Goal: Information Seeking & Learning: Learn about a topic

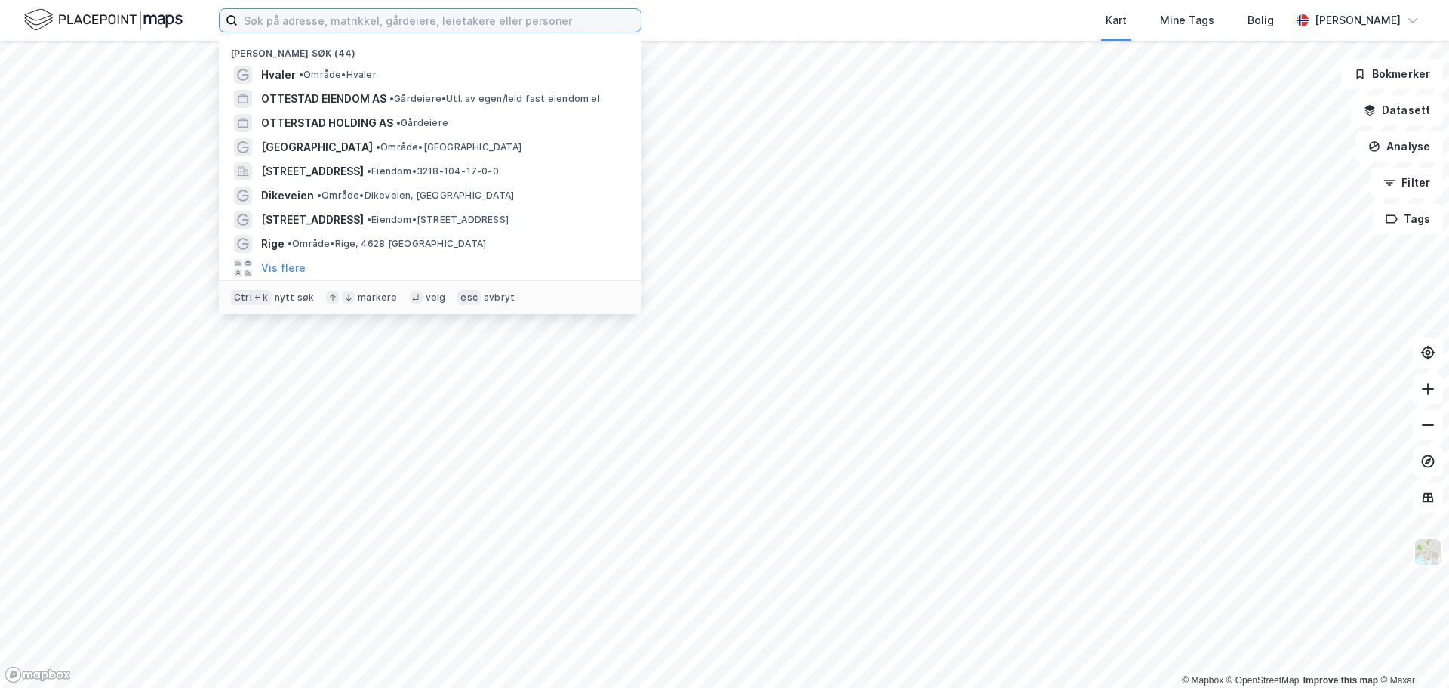
click at [320, 23] on input at bounding box center [439, 20] width 403 height 23
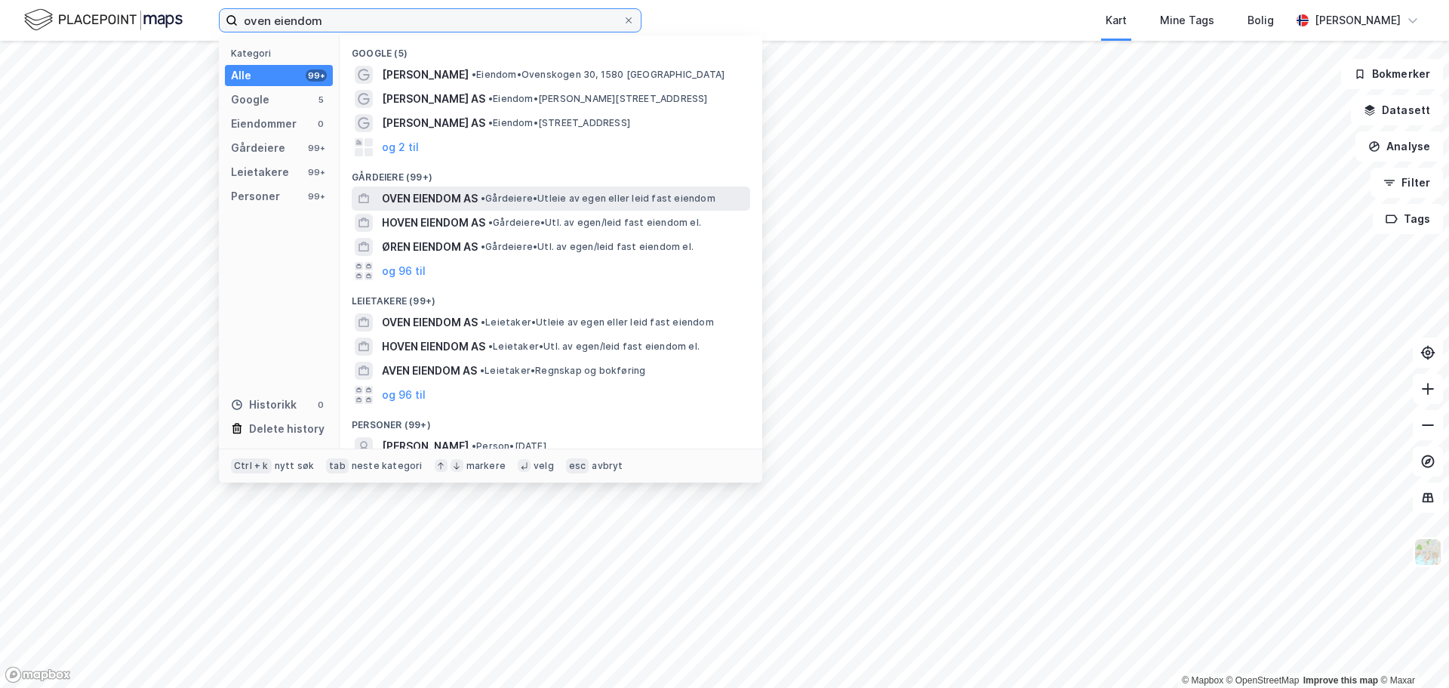
type input "oven eiendom"
click at [444, 196] on span "OVEN EIENDOM AS" at bounding box center [430, 198] width 96 height 18
